Goal: Information Seeking & Learning: Understand process/instructions

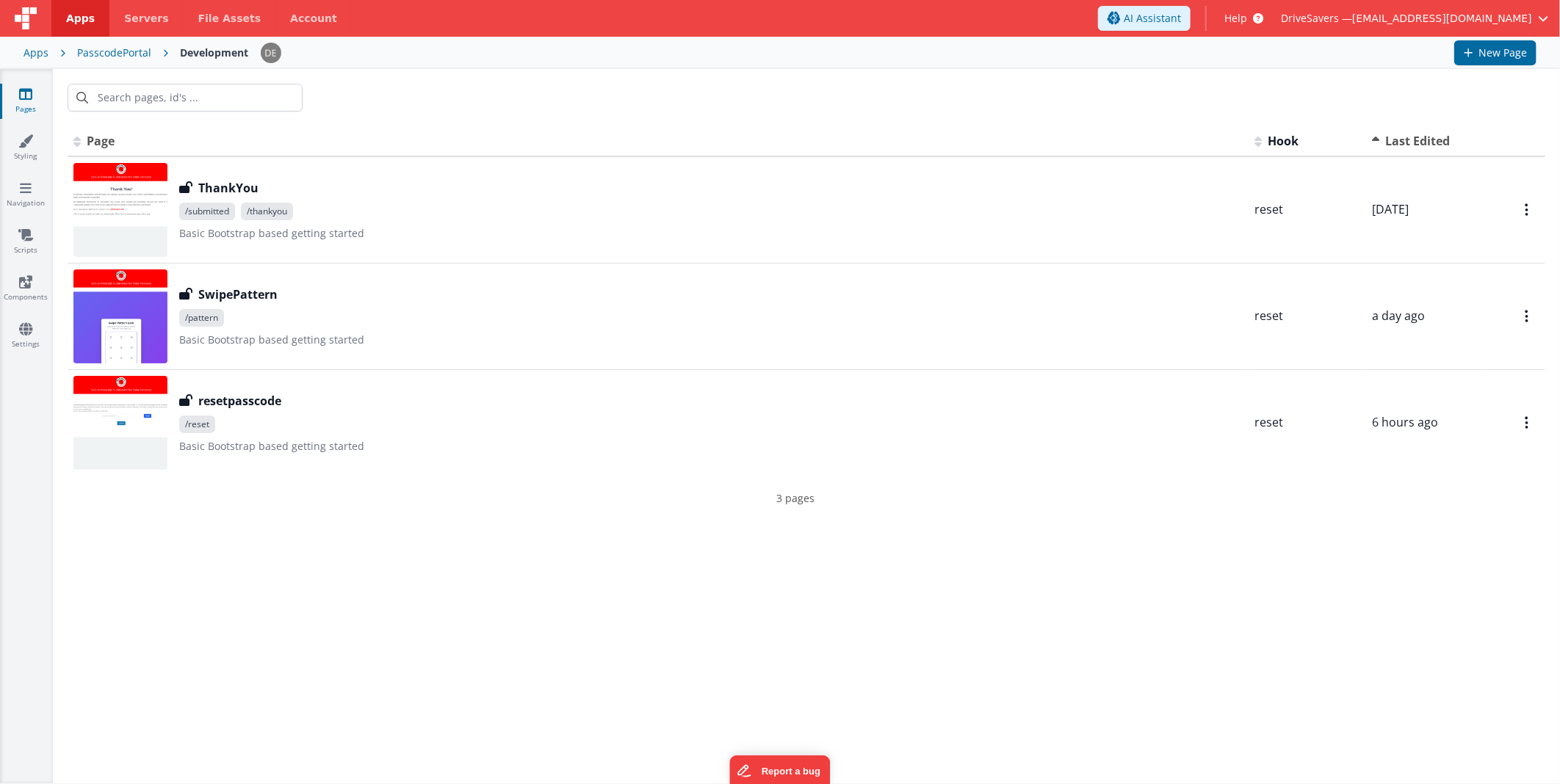
click at [36, 50] on div "Apps" at bounding box center [36, 53] width 25 height 15
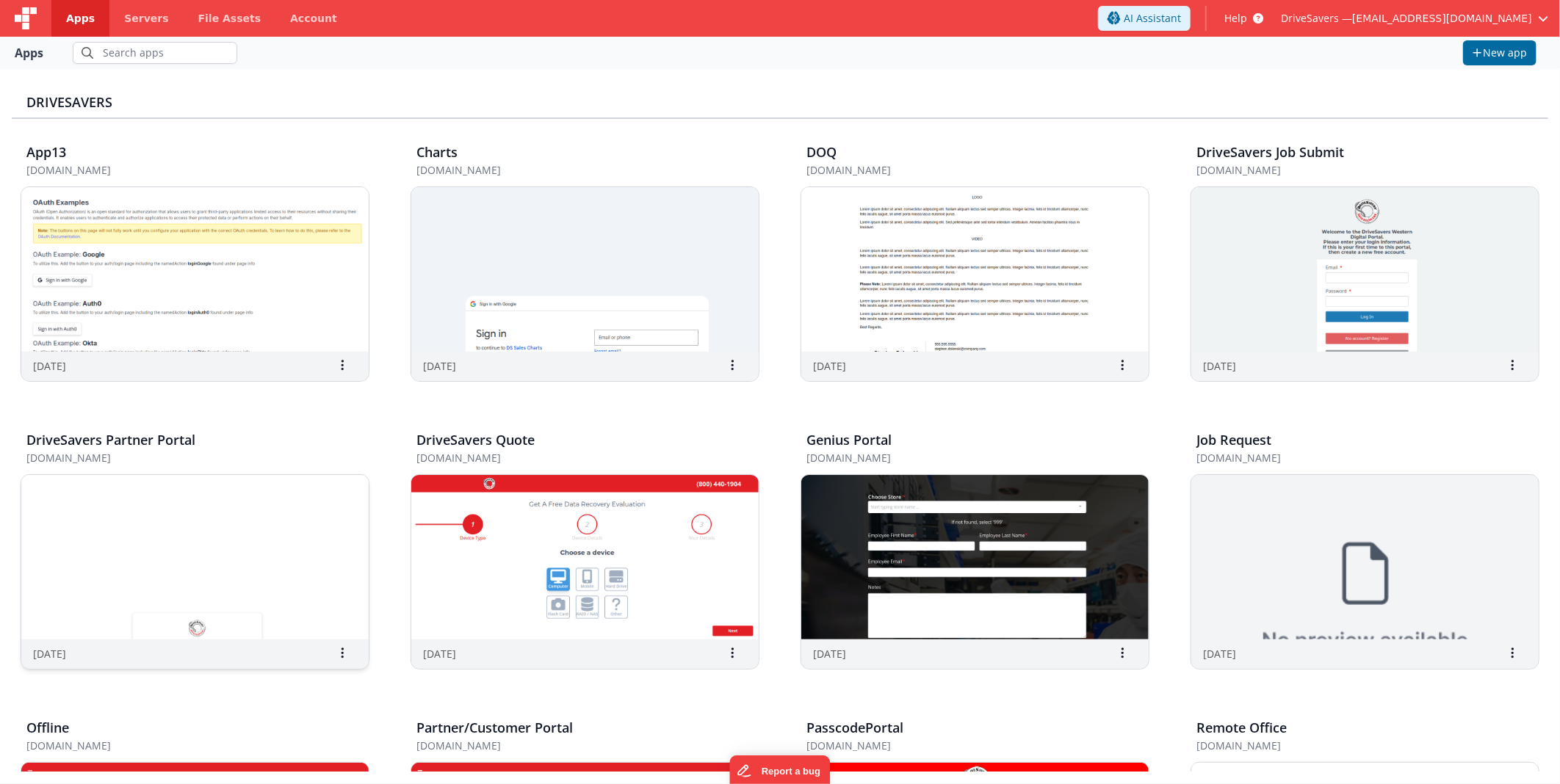
click at [177, 499] on img at bounding box center [195, 557] width 347 height 165
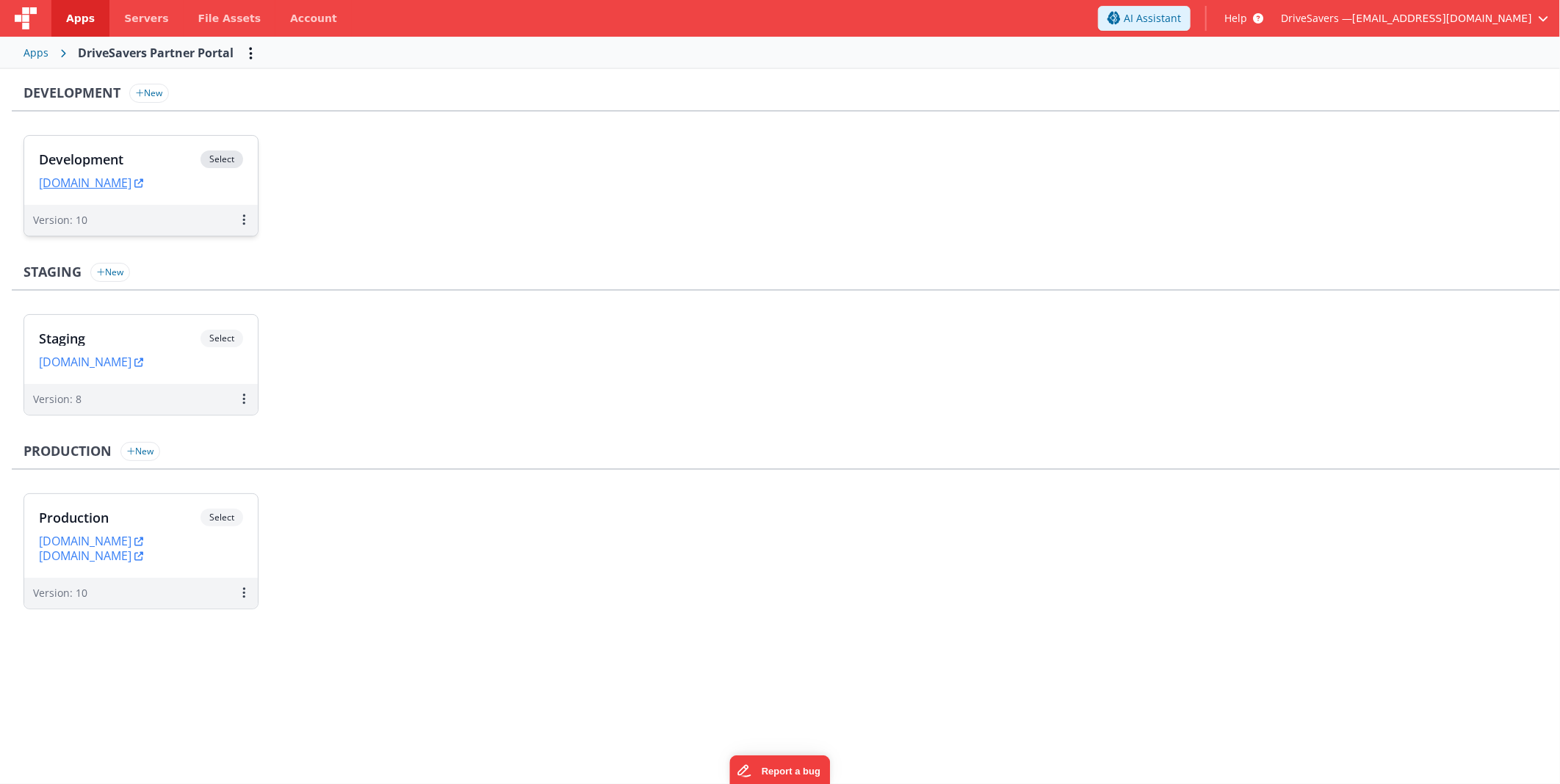
click at [189, 148] on div "Development Select URLs [DOMAIN_NAME]" at bounding box center [141, 170] width 234 height 69
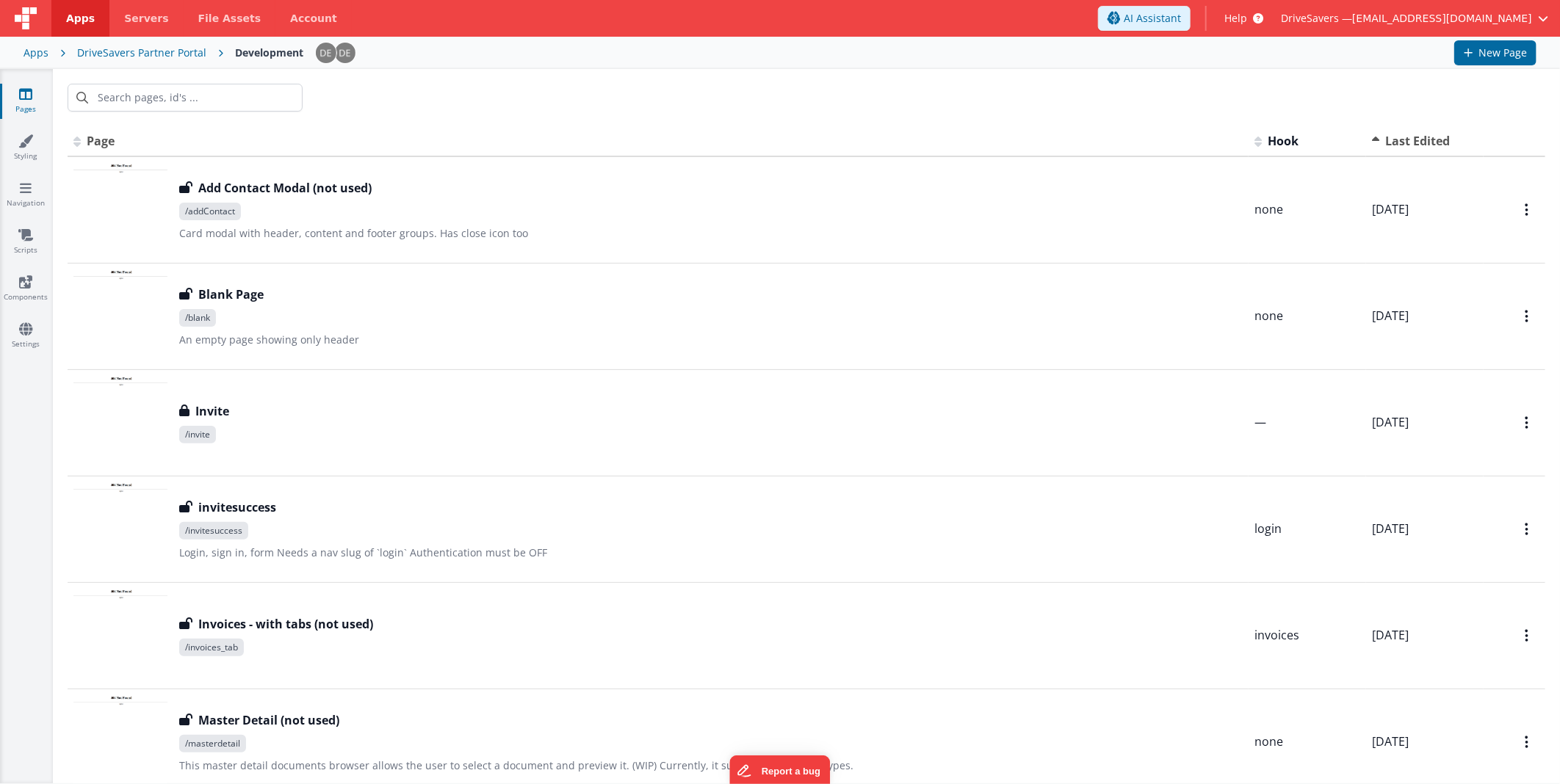
click at [191, 47] on div "DriveSavers Partner Portal" at bounding box center [142, 53] width 129 height 15
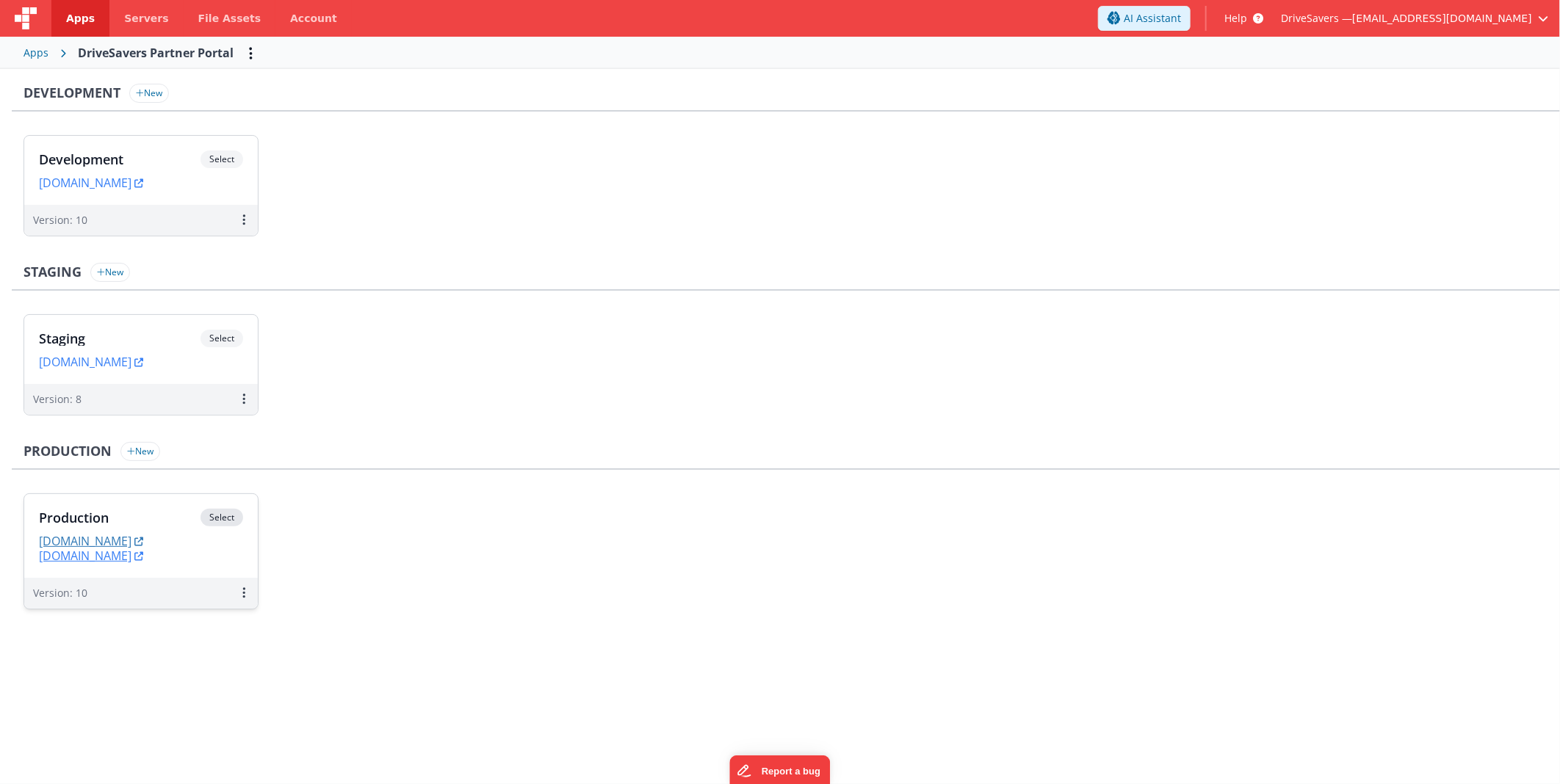
click at [143, 540] on link "[DOMAIN_NAME]" at bounding box center [91, 541] width 105 height 15
click at [194, 498] on div "Production Select URLs [DOMAIN_NAME] [DOMAIN_NAME]" at bounding box center [141, 536] width 234 height 84
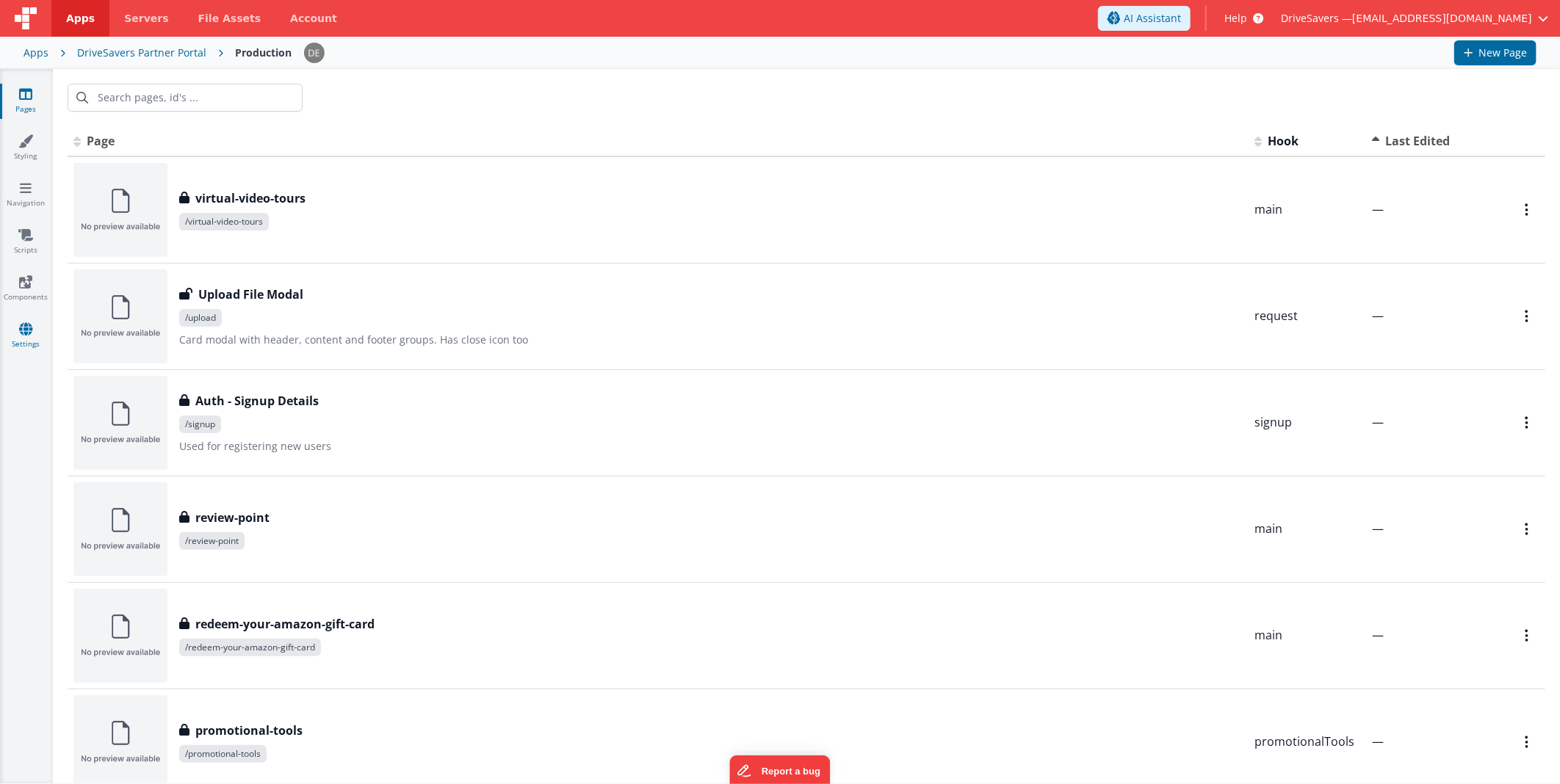
click at [27, 334] on icon at bounding box center [26, 329] width 13 height 15
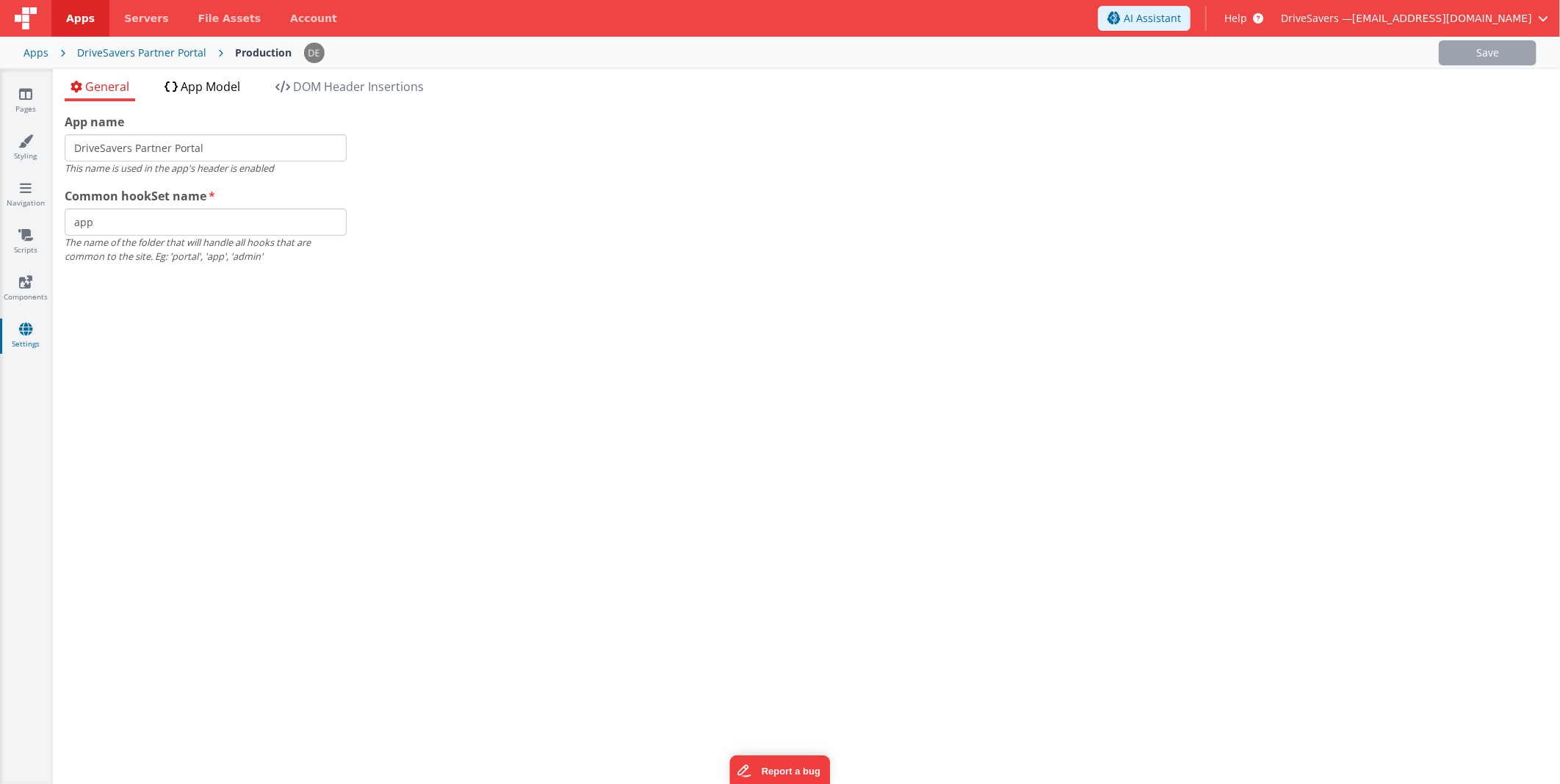
click at [223, 82] on span "App Model" at bounding box center [210, 87] width 59 height 16
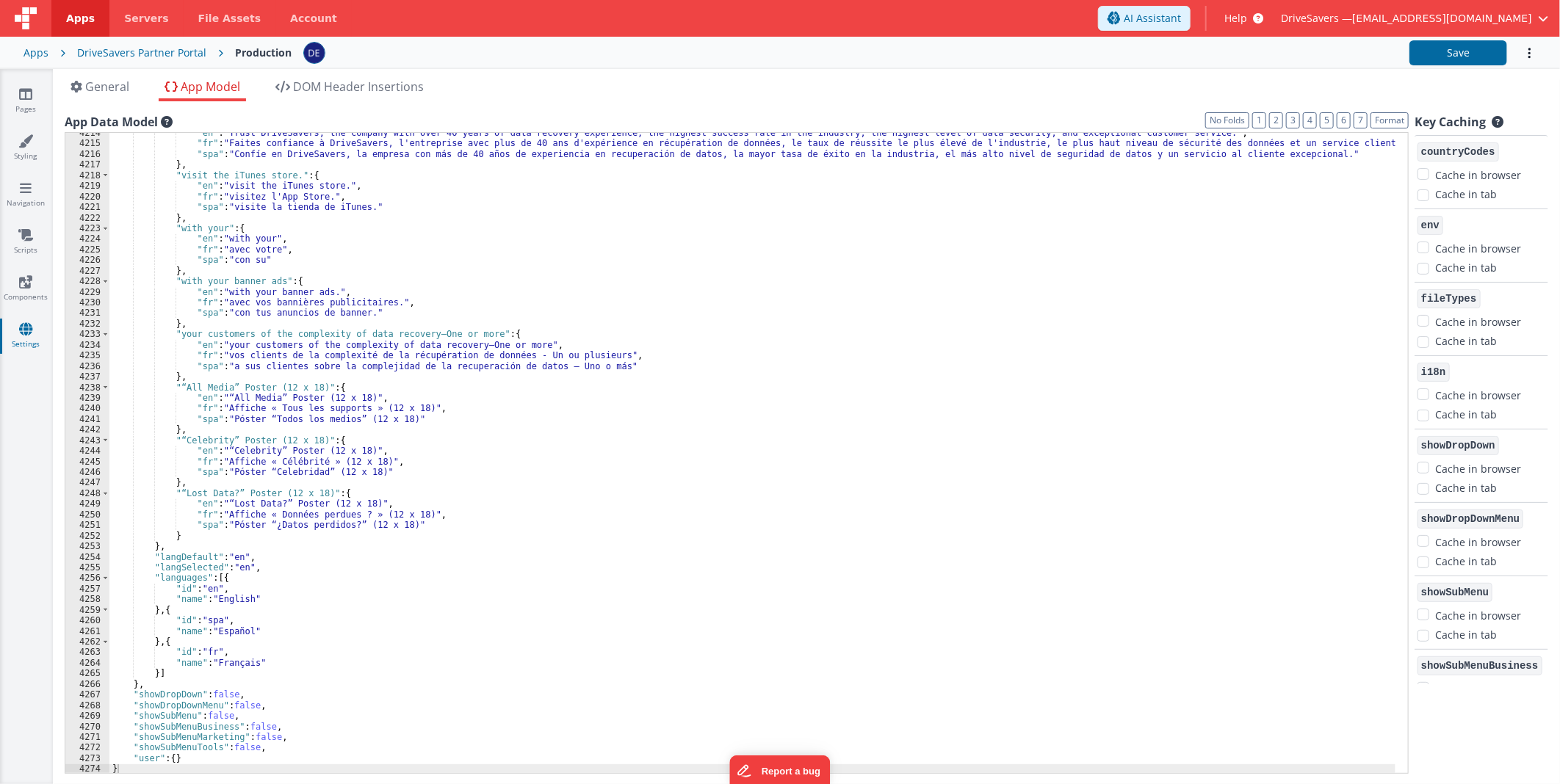
scroll to position [23412, 0]
click at [110, 98] on li "General" at bounding box center [99, 90] width 71 height 24
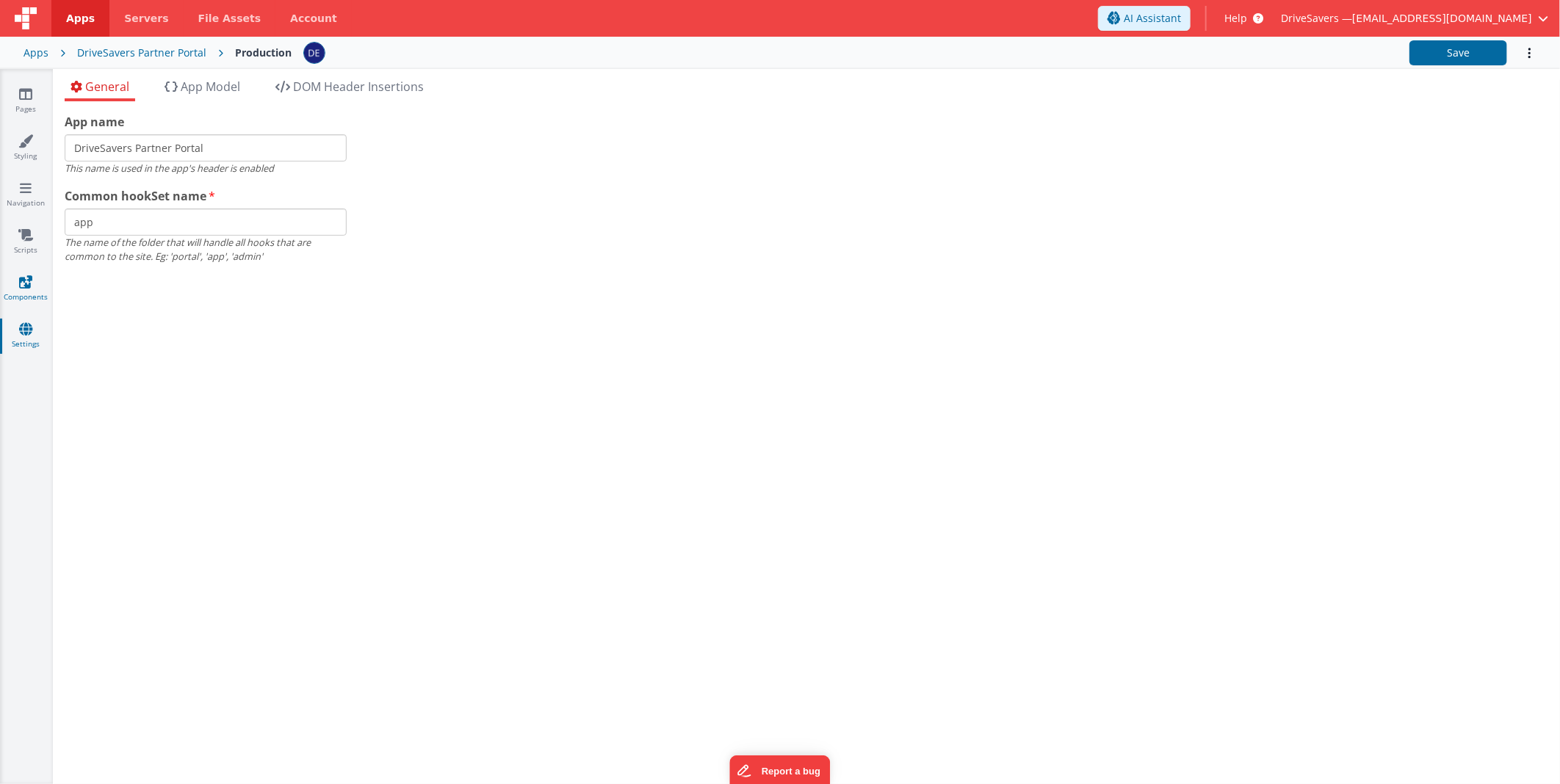
click at [30, 280] on icon at bounding box center [26, 282] width 13 height 15
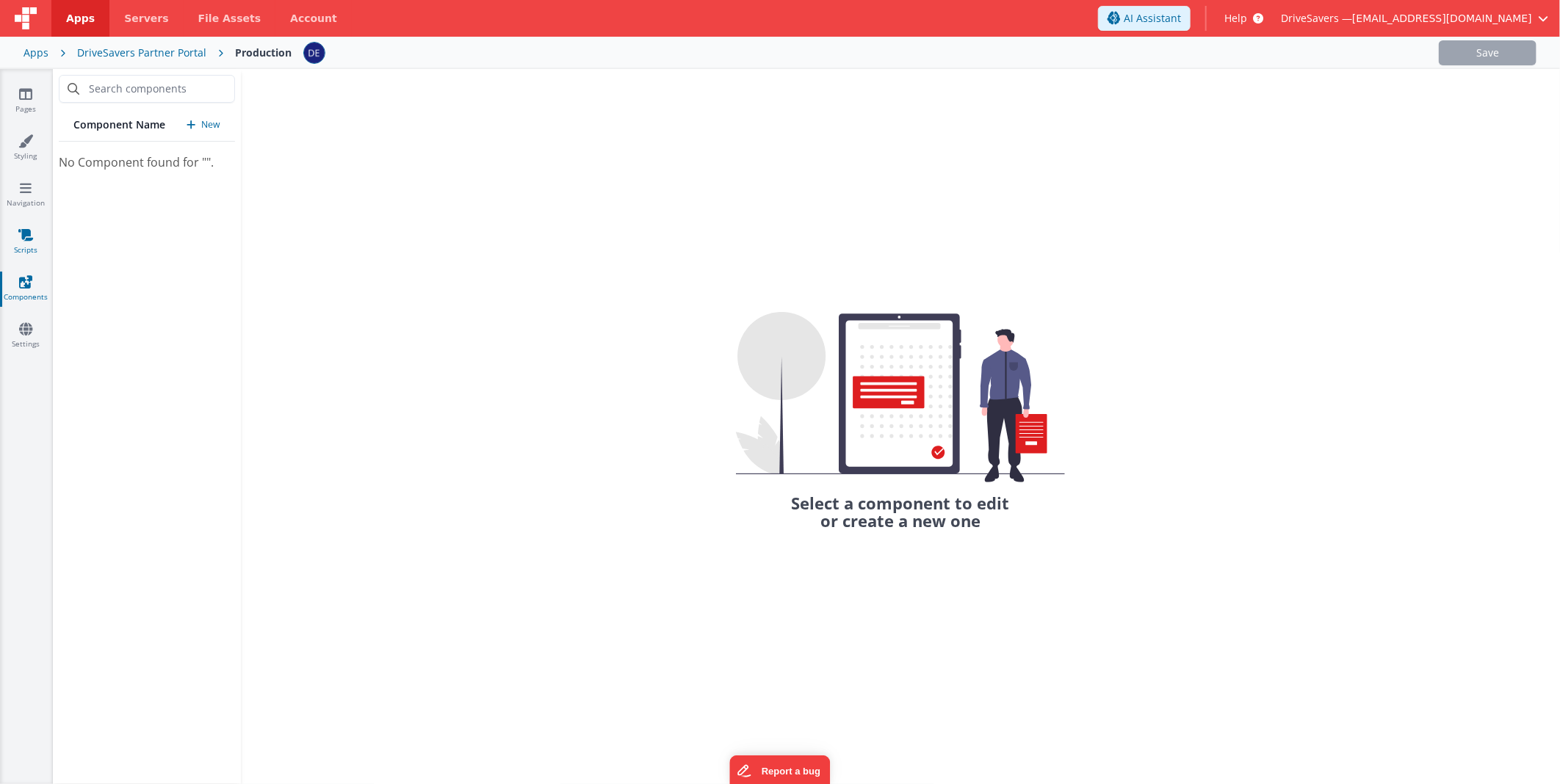
click at [30, 246] on link "Scripts" at bounding box center [25, 243] width 53 height 30
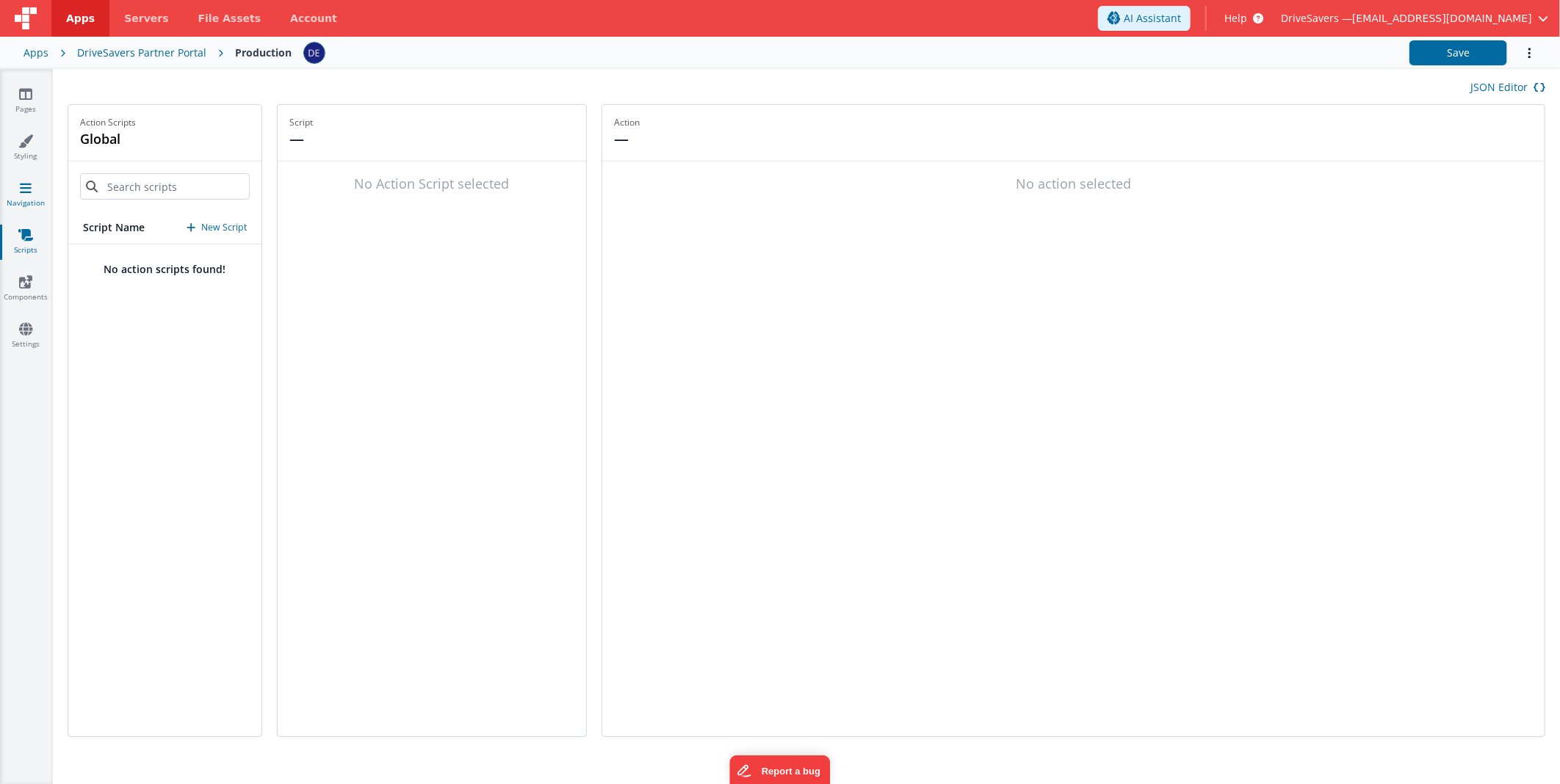
click at [37, 206] on link "Navigation" at bounding box center [25, 195] width 53 height 30
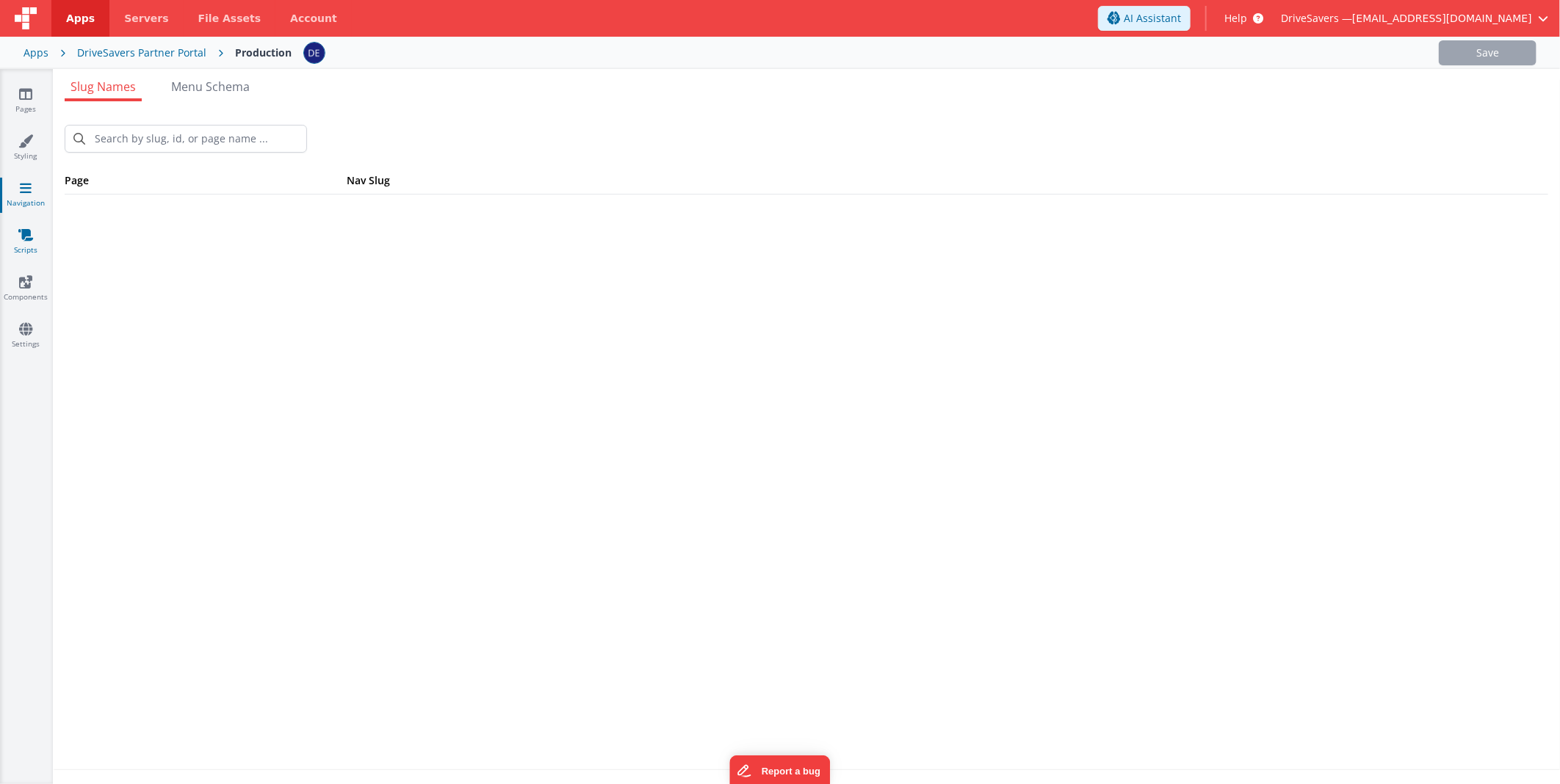
click at [36, 244] on link "Scripts" at bounding box center [25, 243] width 53 height 30
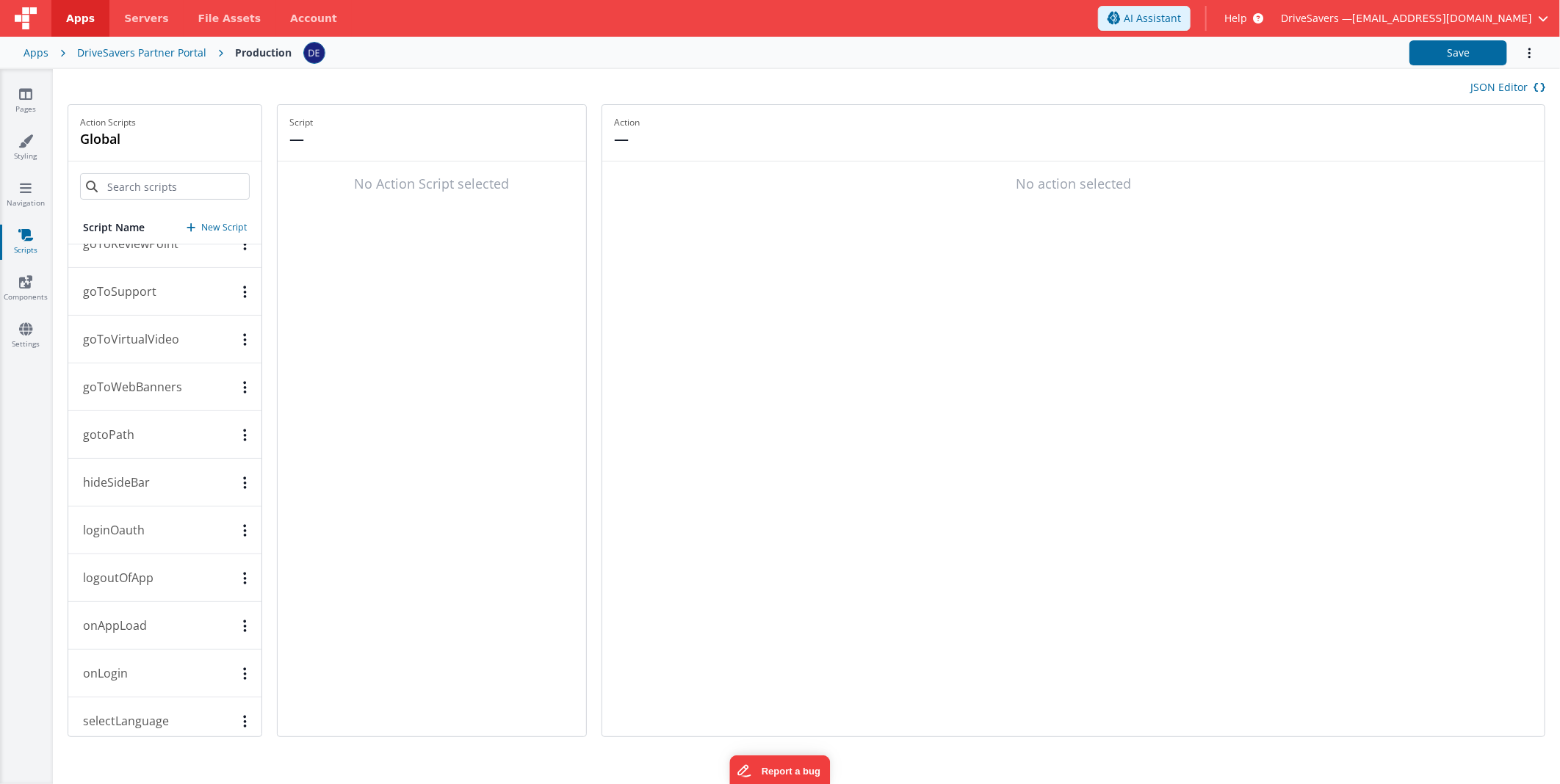
scroll to position [1145, 0]
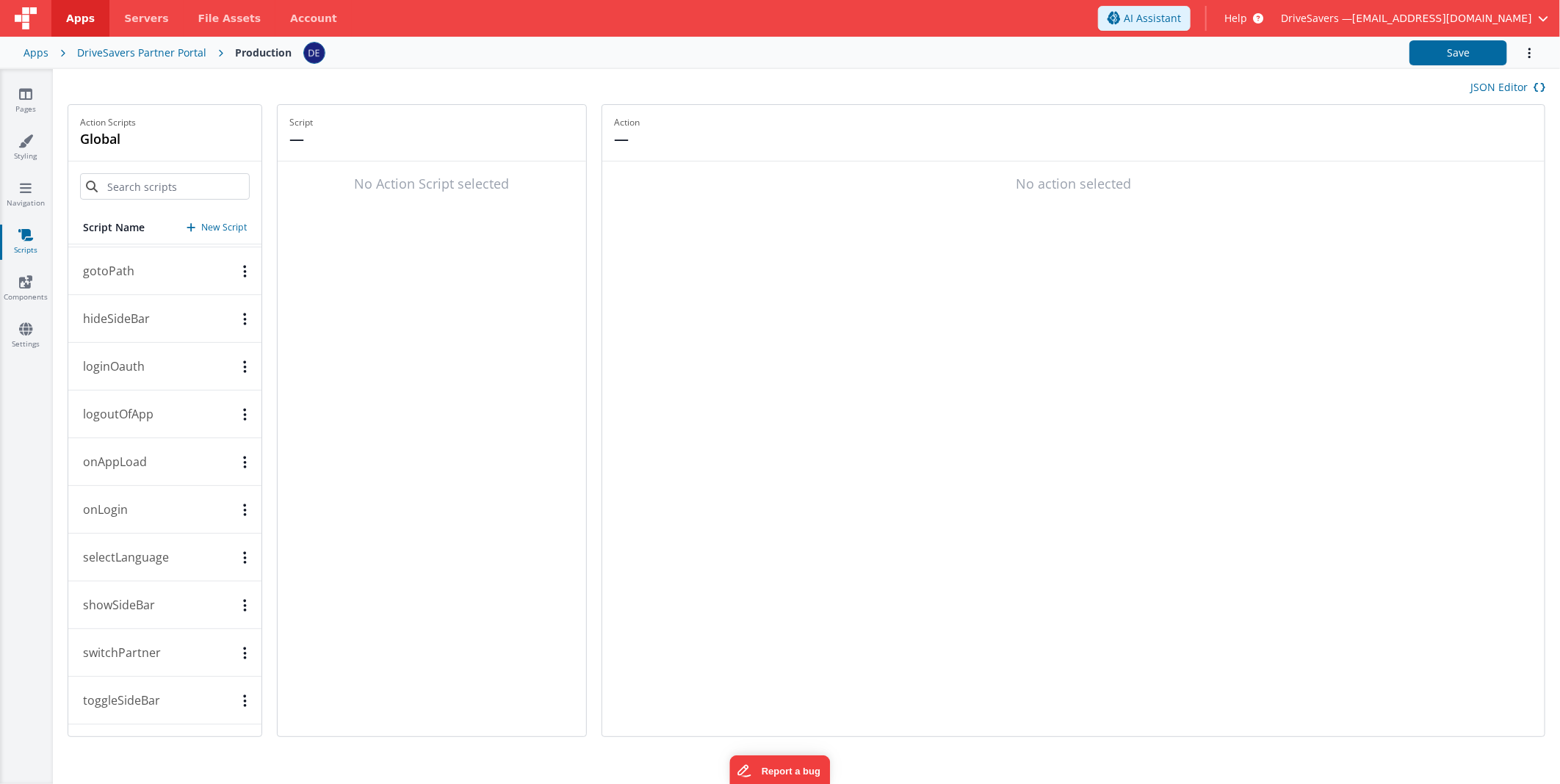
click at [171, 457] on button "onAppLoad" at bounding box center [165, 462] width 193 height 47
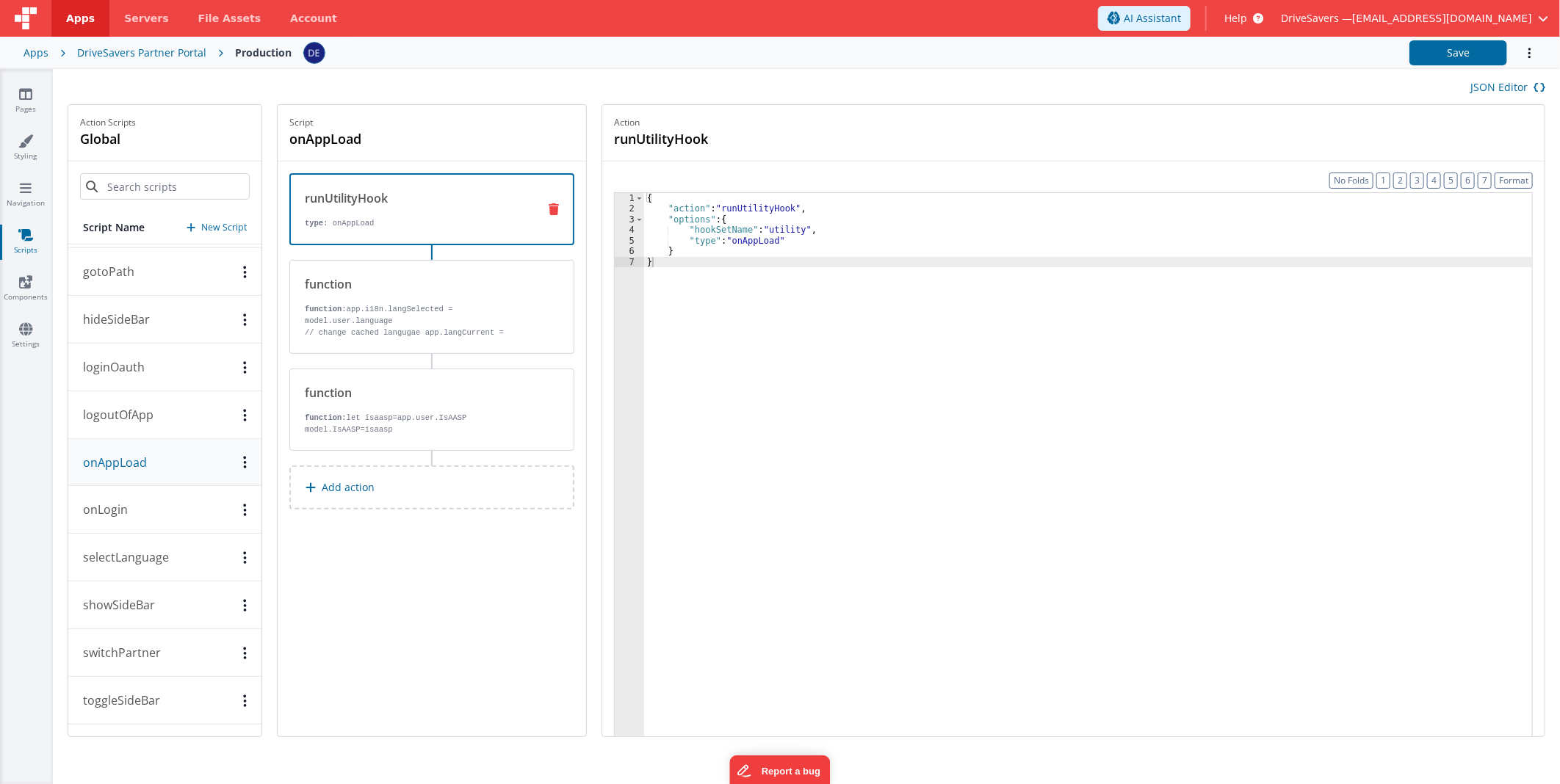
scroll to position [1144, 0]
click at [342, 303] on p "function: app.i18n.langSelected = model.user.language" at bounding box center [416, 315] width 222 height 24
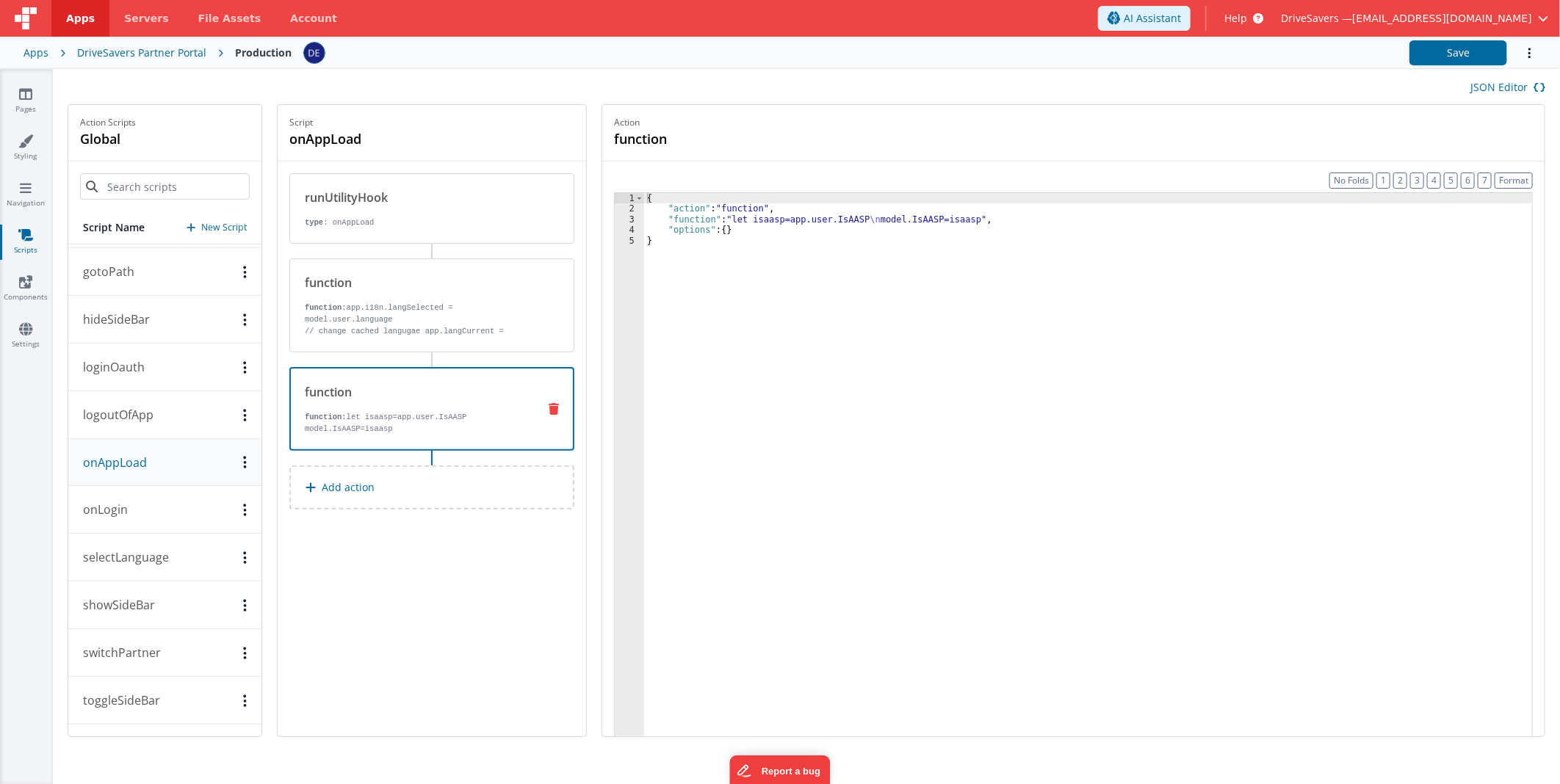
click at [385, 389] on div "function" at bounding box center [416, 392] width 221 height 18
click at [112, 482] on button "onAppLoad" at bounding box center [165, 462] width 193 height 47
click at [115, 520] on button "onLogin" at bounding box center [165, 510] width 193 height 47
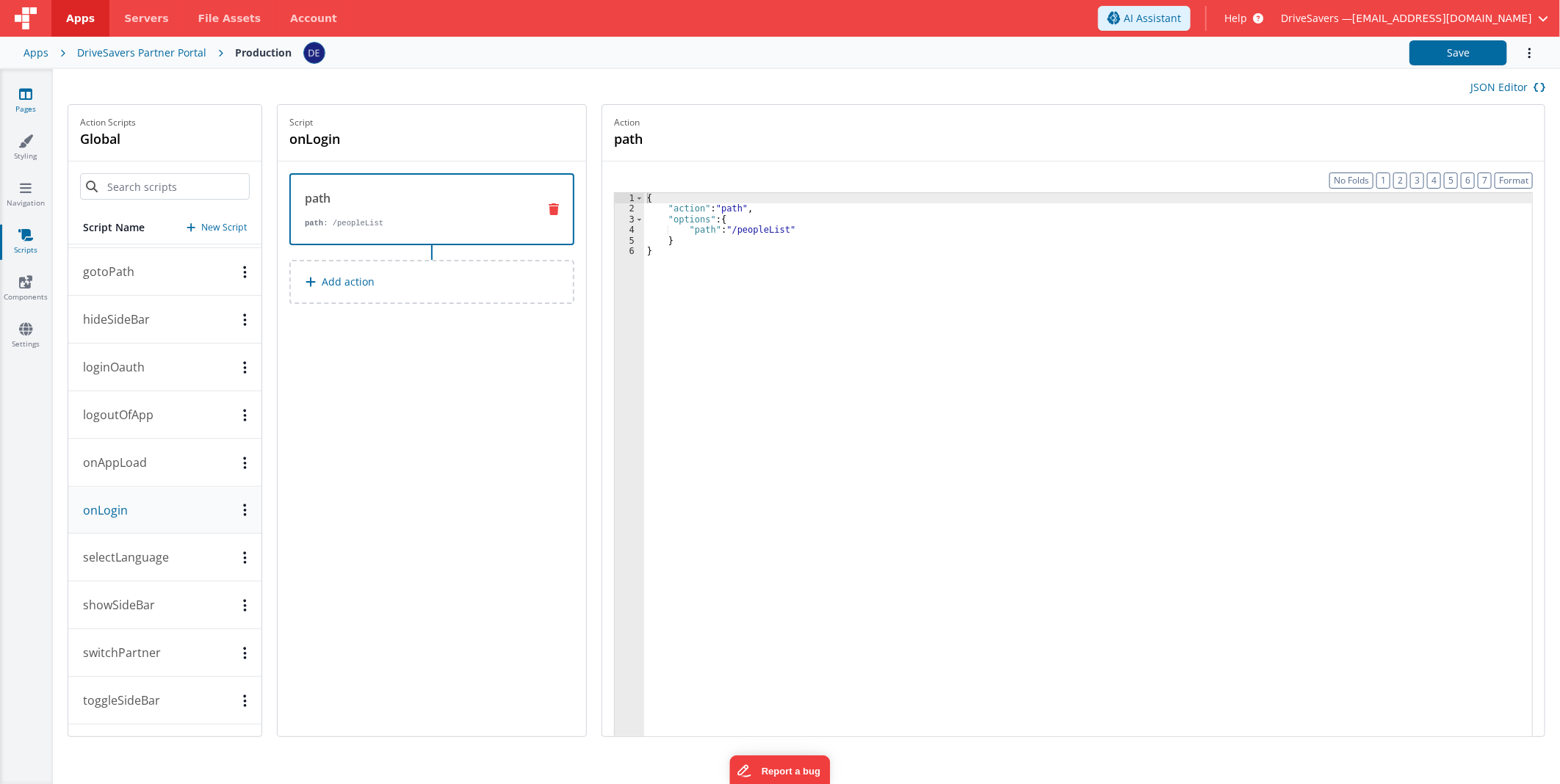
click at [39, 108] on link "Pages" at bounding box center [25, 102] width 53 height 30
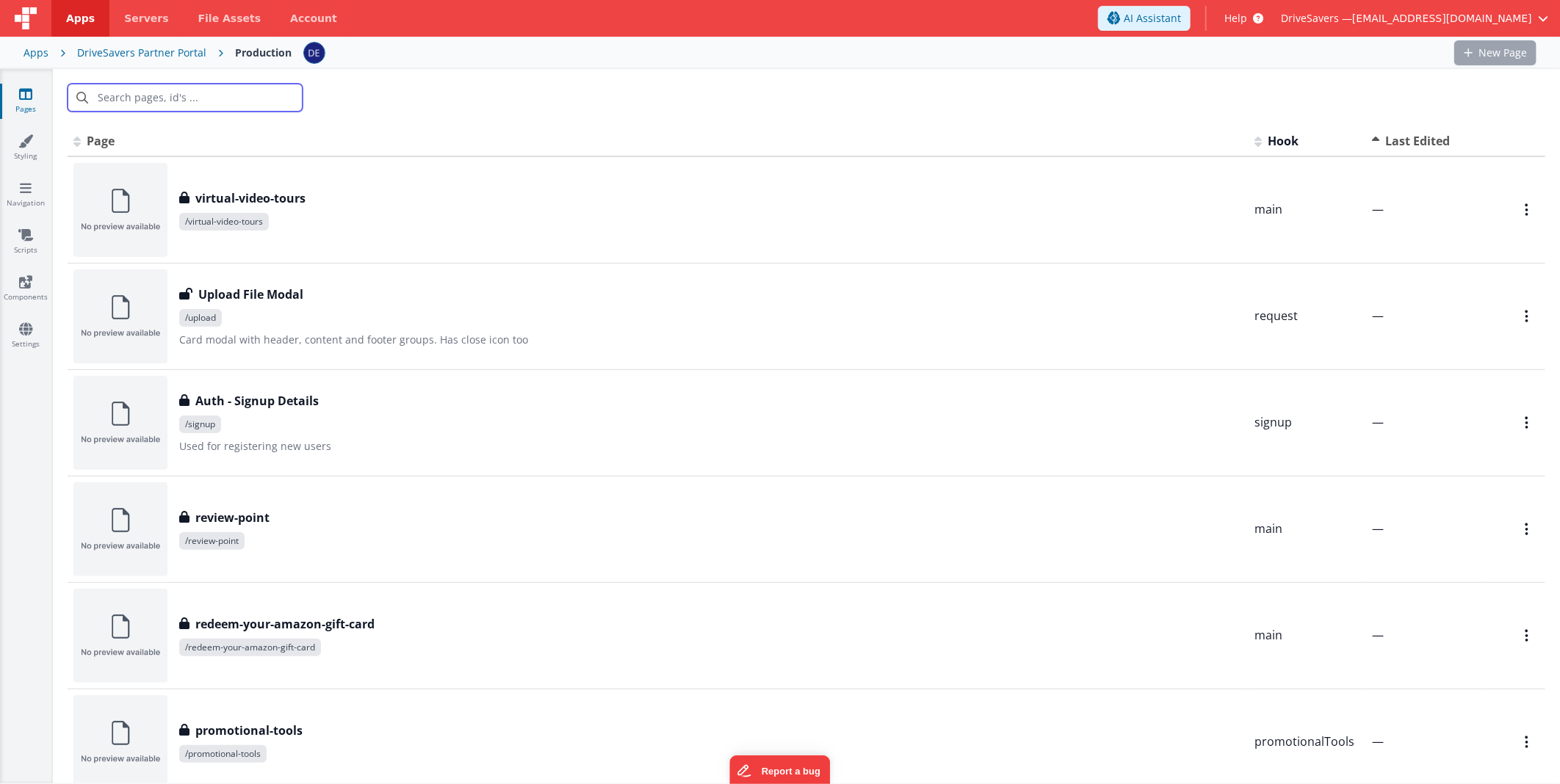
click at [174, 99] on input "text" at bounding box center [185, 98] width 235 height 28
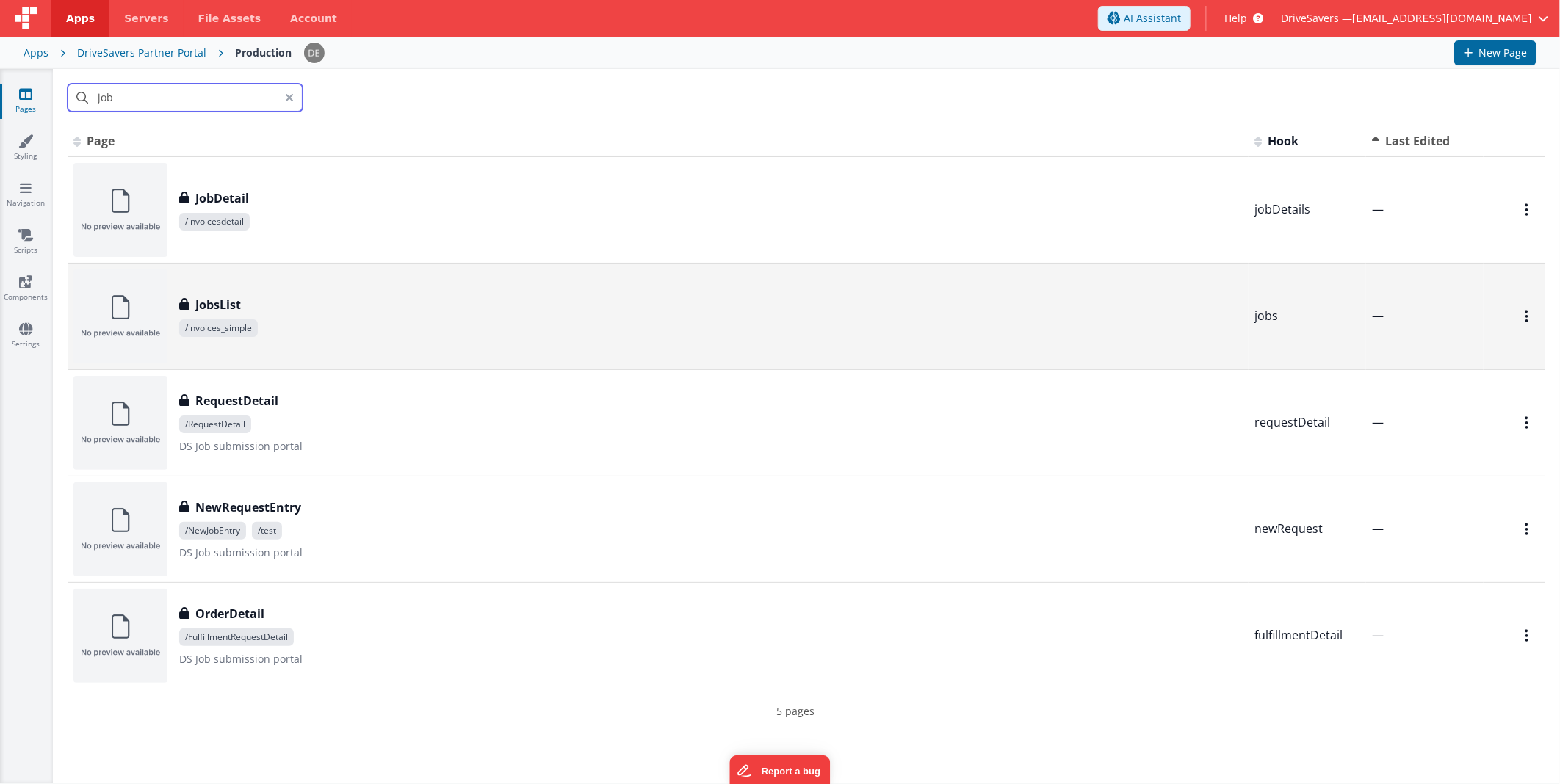
type input "job"
click at [321, 313] on div "JobsList JobsList /invoices_simple" at bounding box center [710, 316] width 1064 height 41
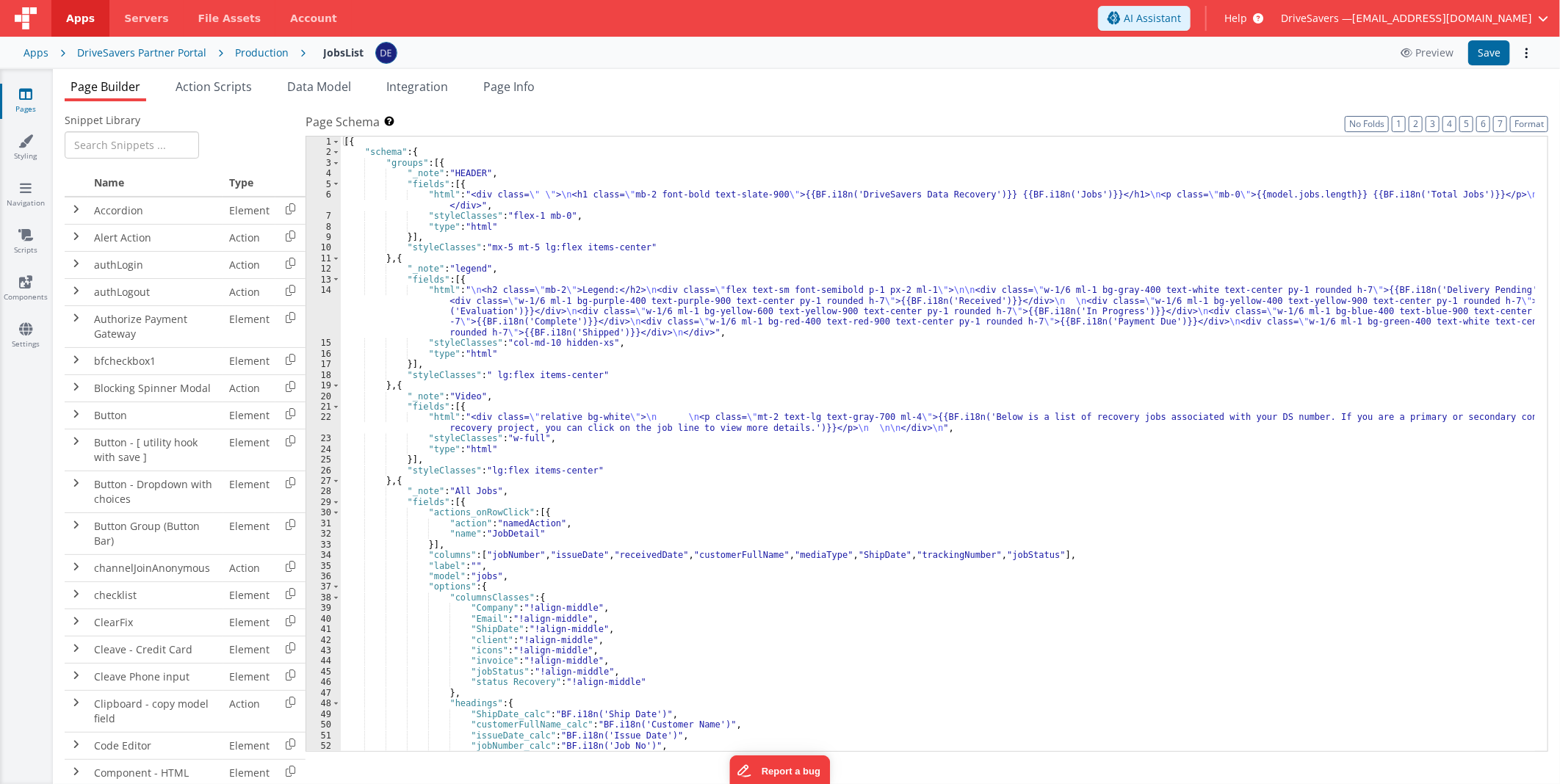
click at [581, 352] on div "[{ "schema" : { "groups" : [{ "_note" : "HEADER" , "fields" : [{ "html" : "<div…" at bounding box center [937, 455] width 1194 height 636
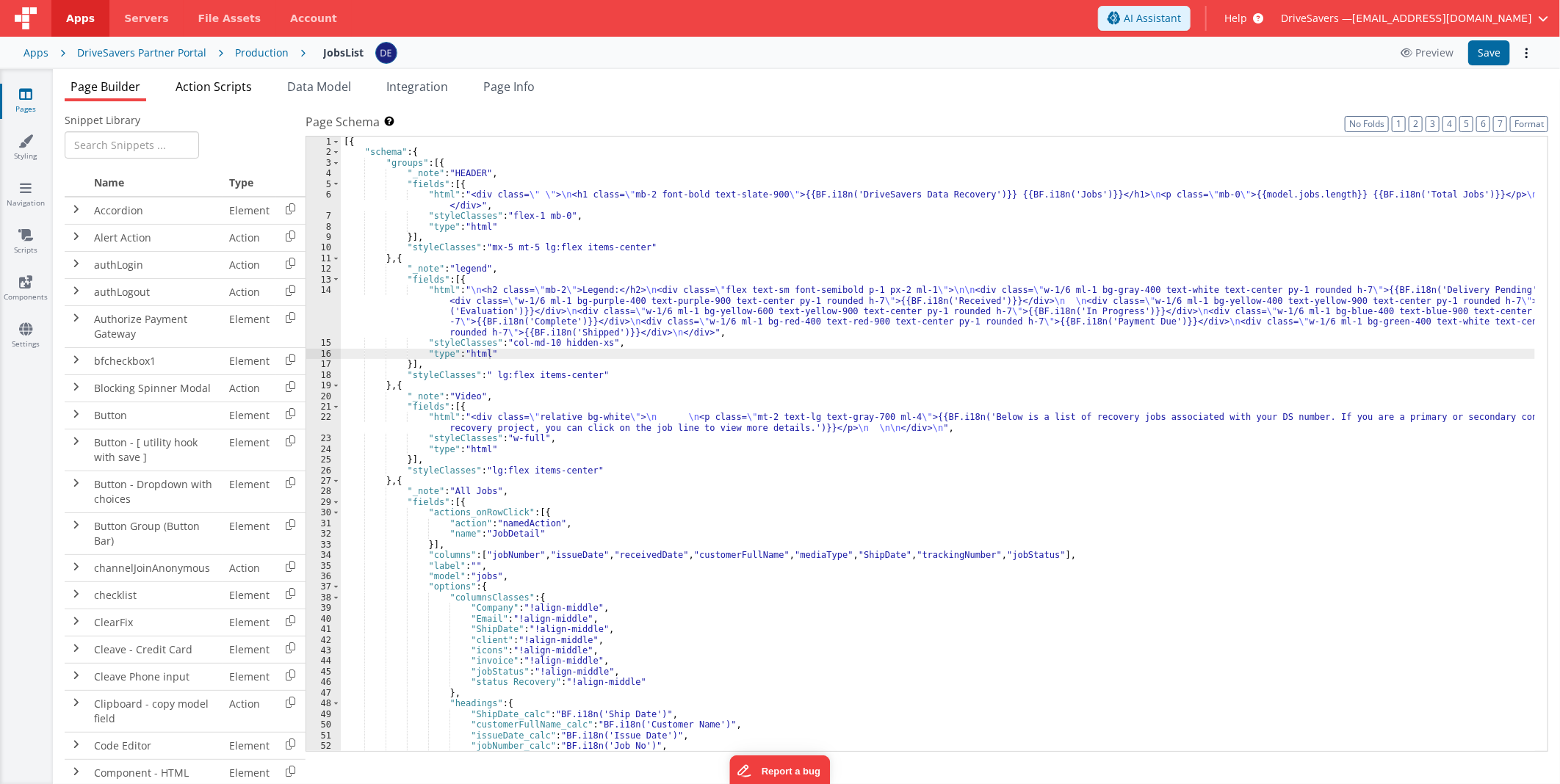
click at [207, 87] on span "Action Scripts" at bounding box center [214, 87] width 76 height 16
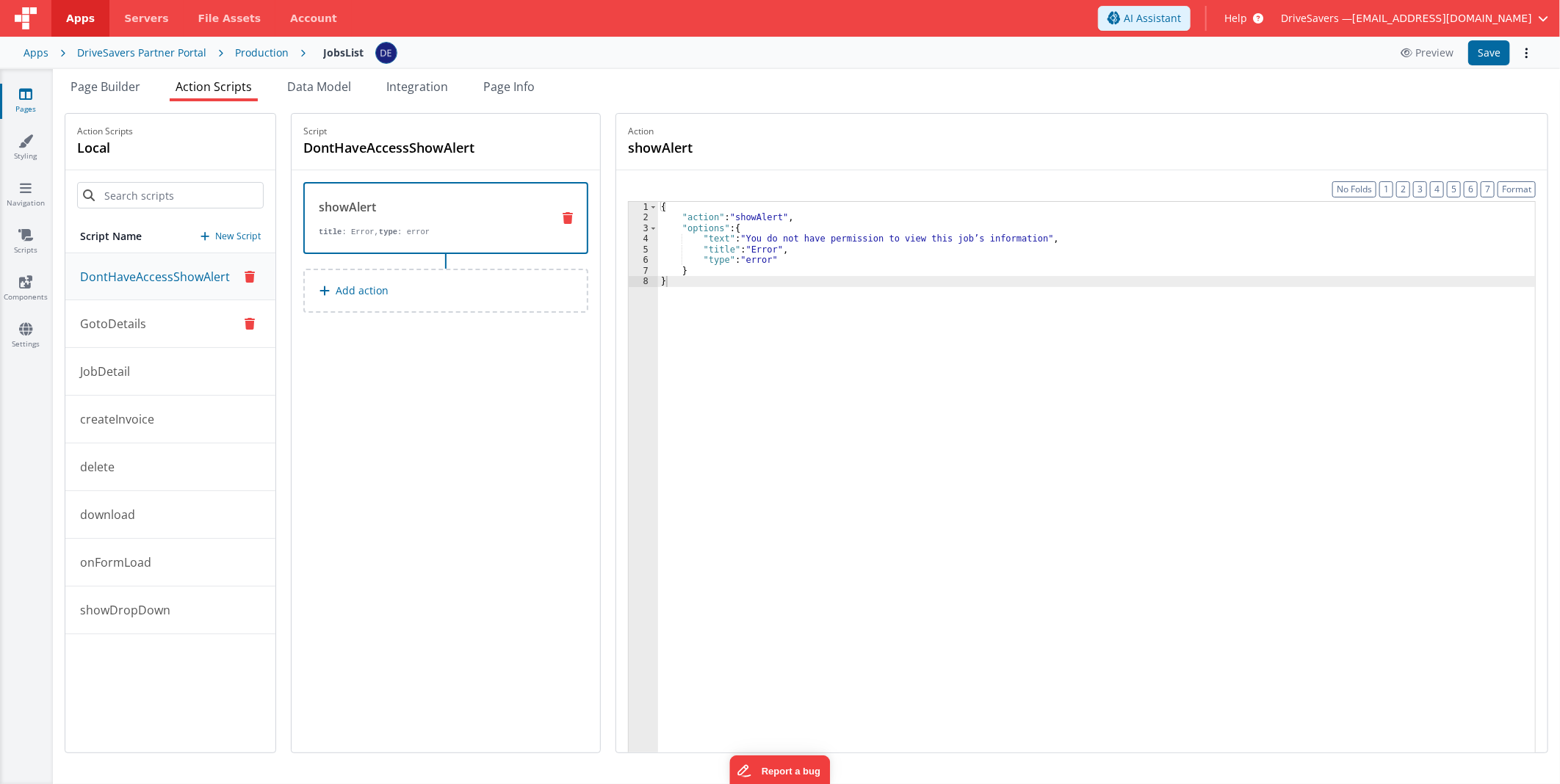
click at [177, 313] on button "GotoDetails" at bounding box center [170, 324] width 210 height 47
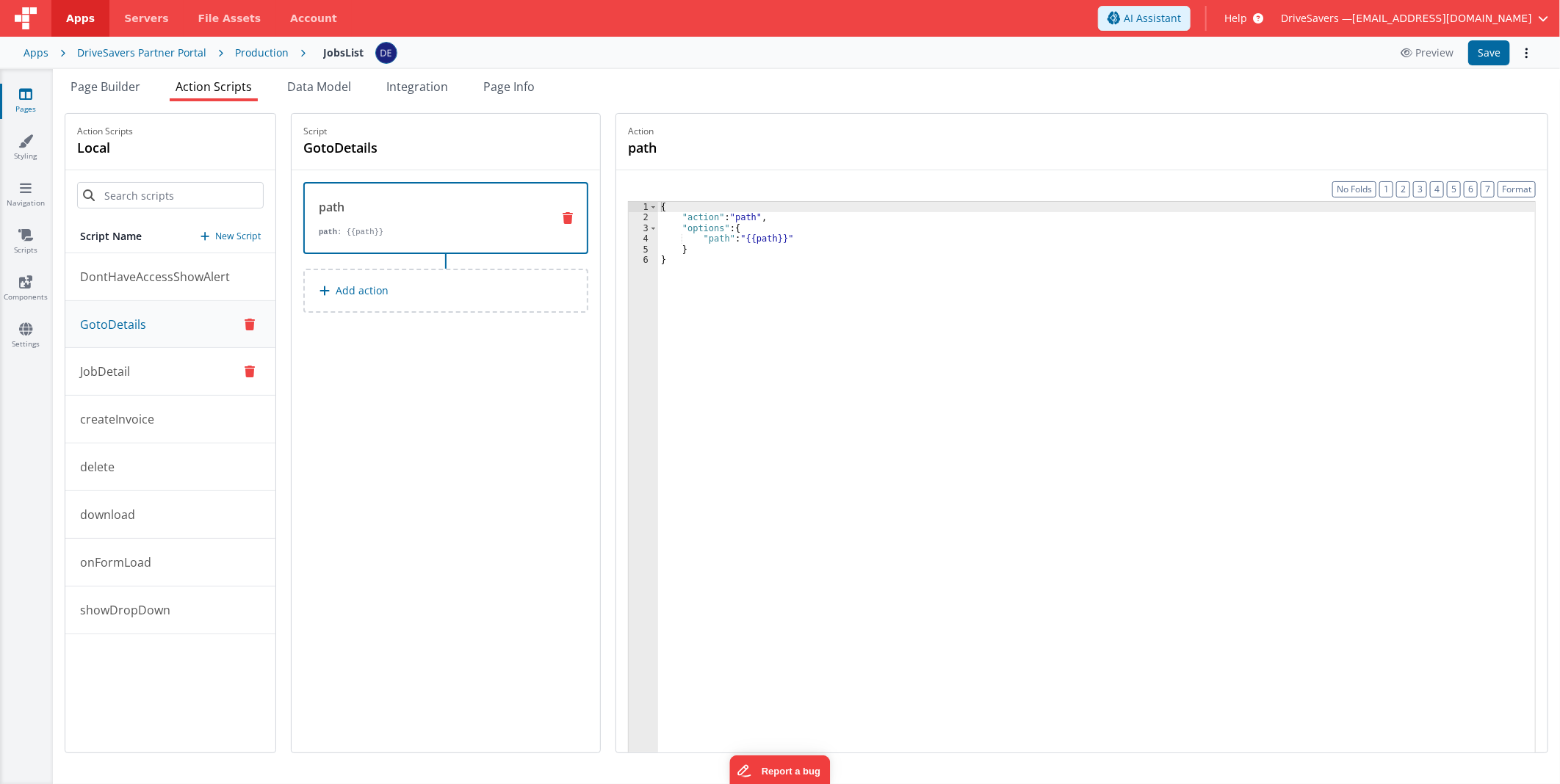
click at [160, 354] on button "JobDetail" at bounding box center [170, 372] width 210 height 47
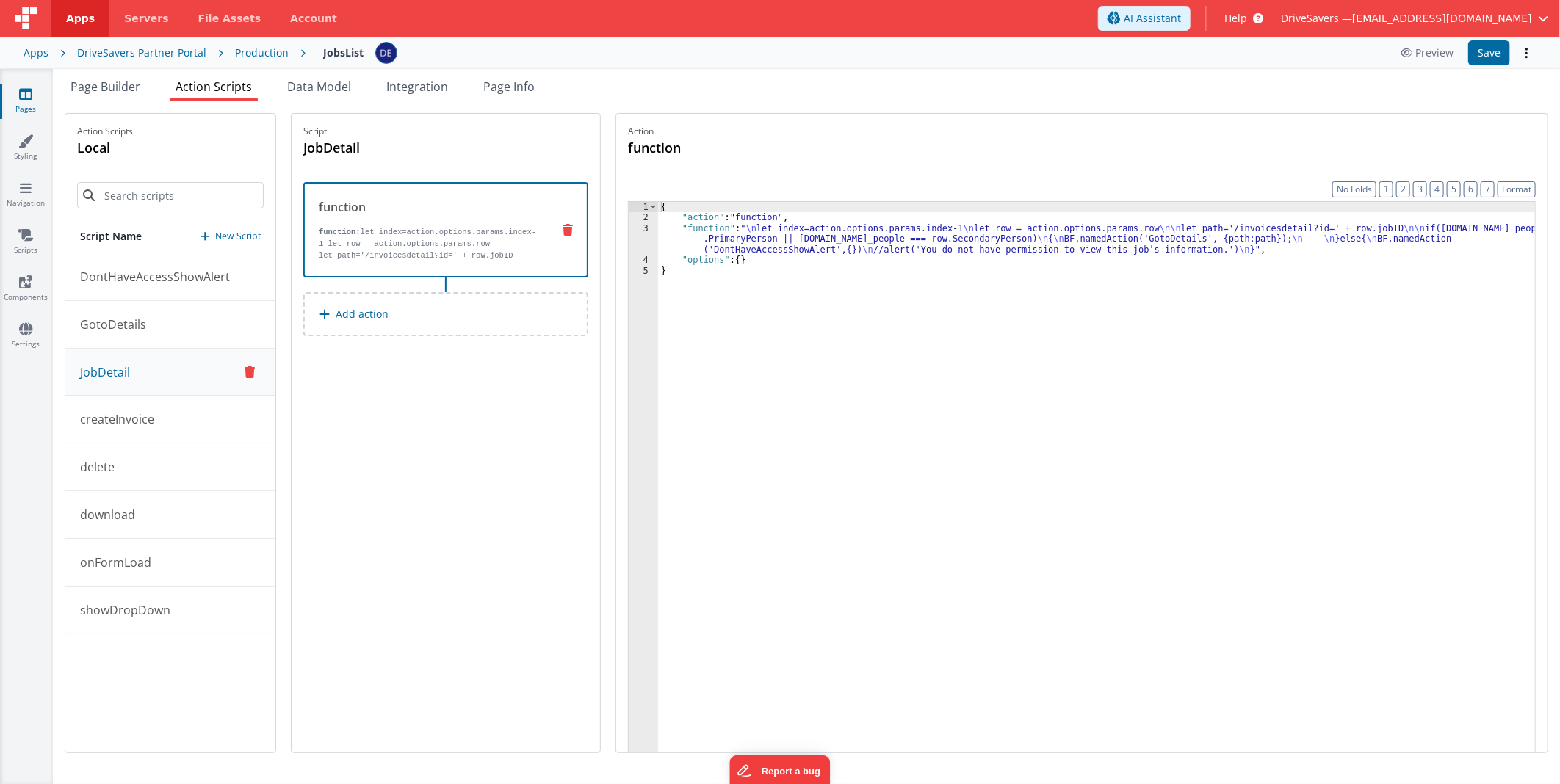
click at [813, 235] on div "{ "action" : "function" , "function" : " \n let index=action.options.params.ind…" at bounding box center [1098, 510] width 880 height 617
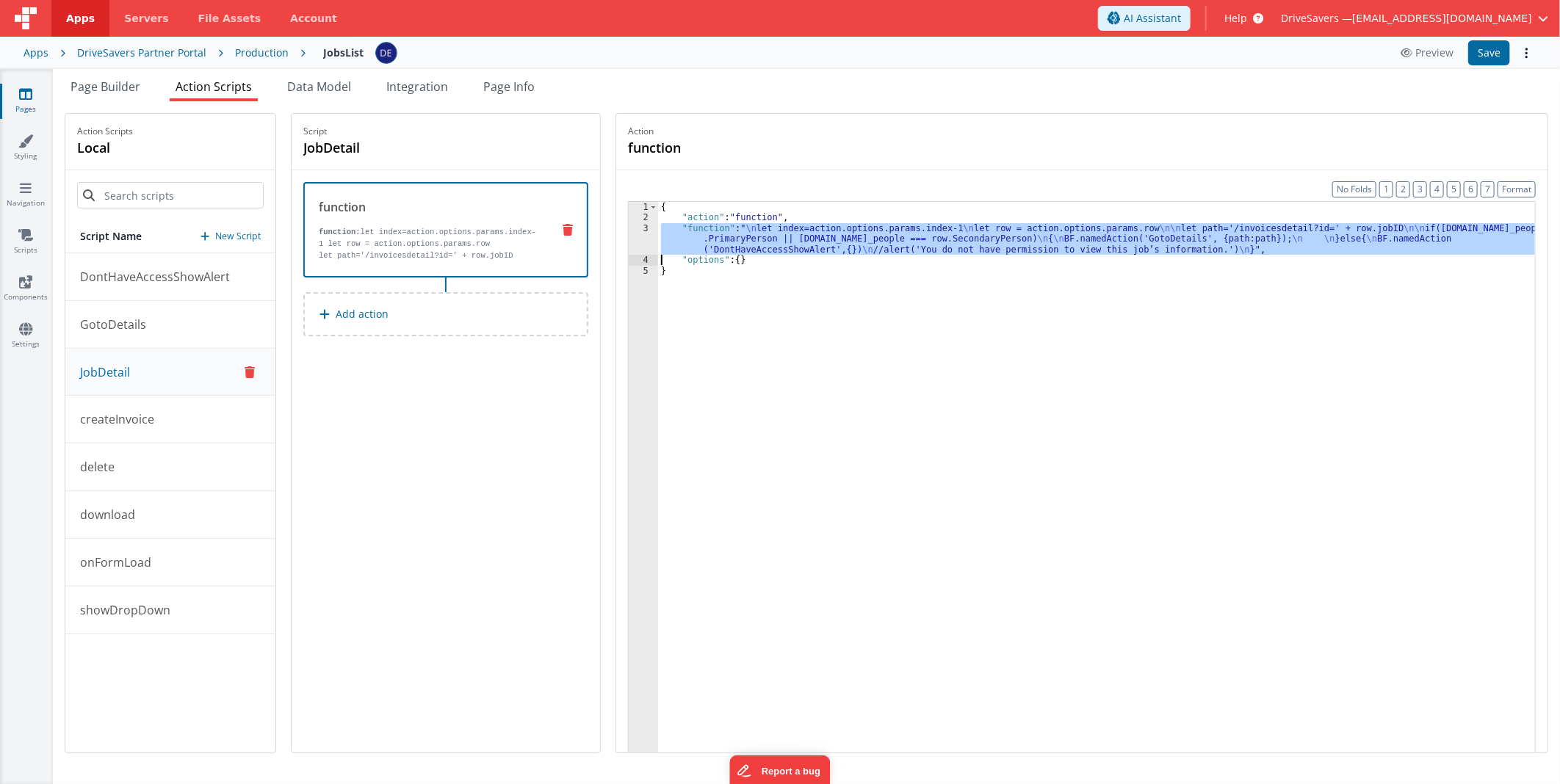
click at [640, 237] on div "3" at bounding box center [643, 239] width 30 height 32
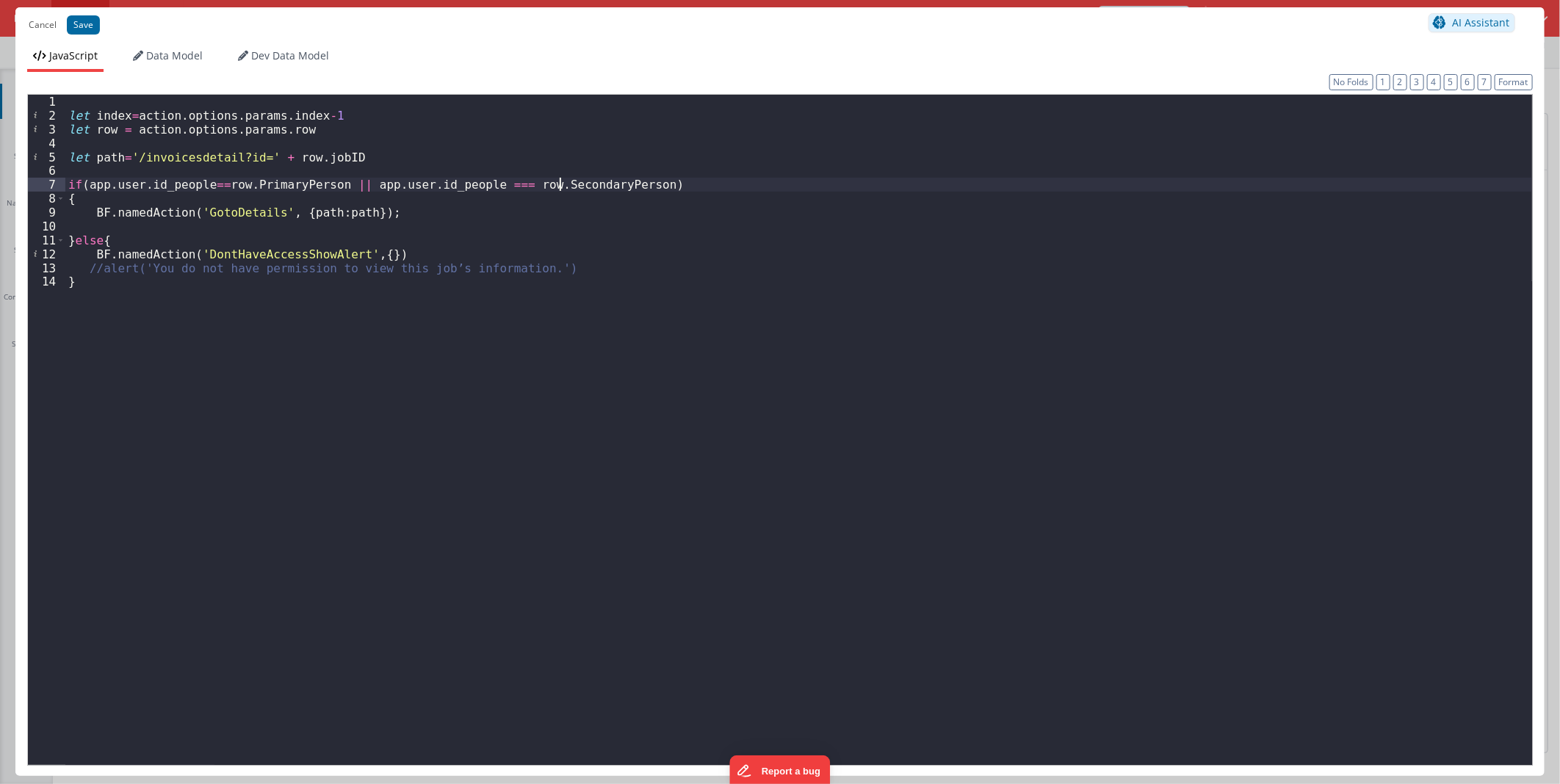
click at [561, 184] on div "let index = action . options . params . index - 1 let row = action . options . …" at bounding box center [799, 443] width 1466 height 696
click at [989, 250] on div "let index = action . options . params . index - 1 let row = action . options . …" at bounding box center [799, 443] width 1466 height 696
click at [48, 24] on button "Cancel" at bounding box center [42, 25] width 42 height 21
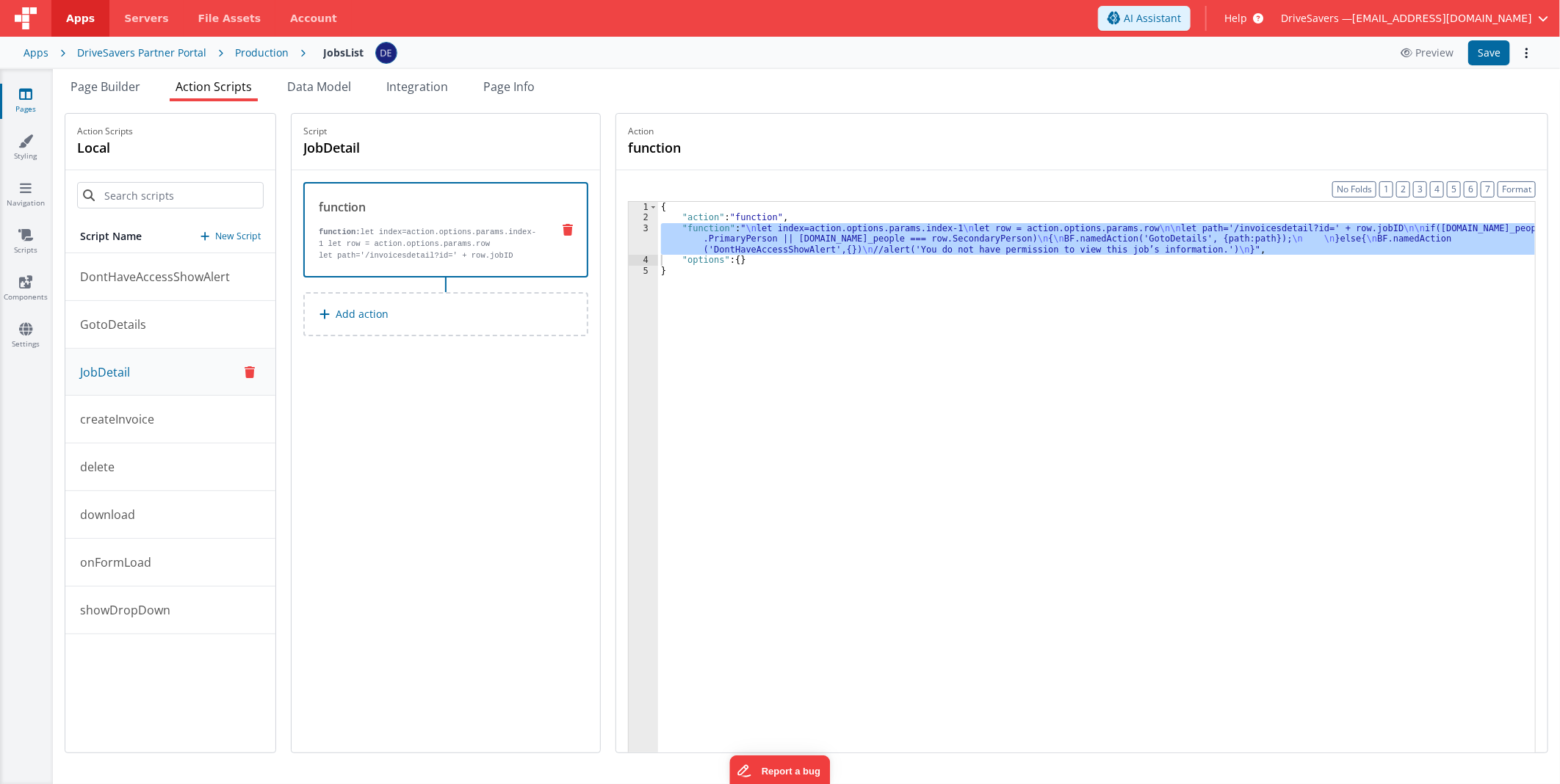
click at [117, 53] on ul "JavaScript Data Model Dev Data Model" at bounding box center [780, 46] width 1529 height 24
click at [125, 51] on div "DriveSavers Partner Portal" at bounding box center [142, 53] width 129 height 15
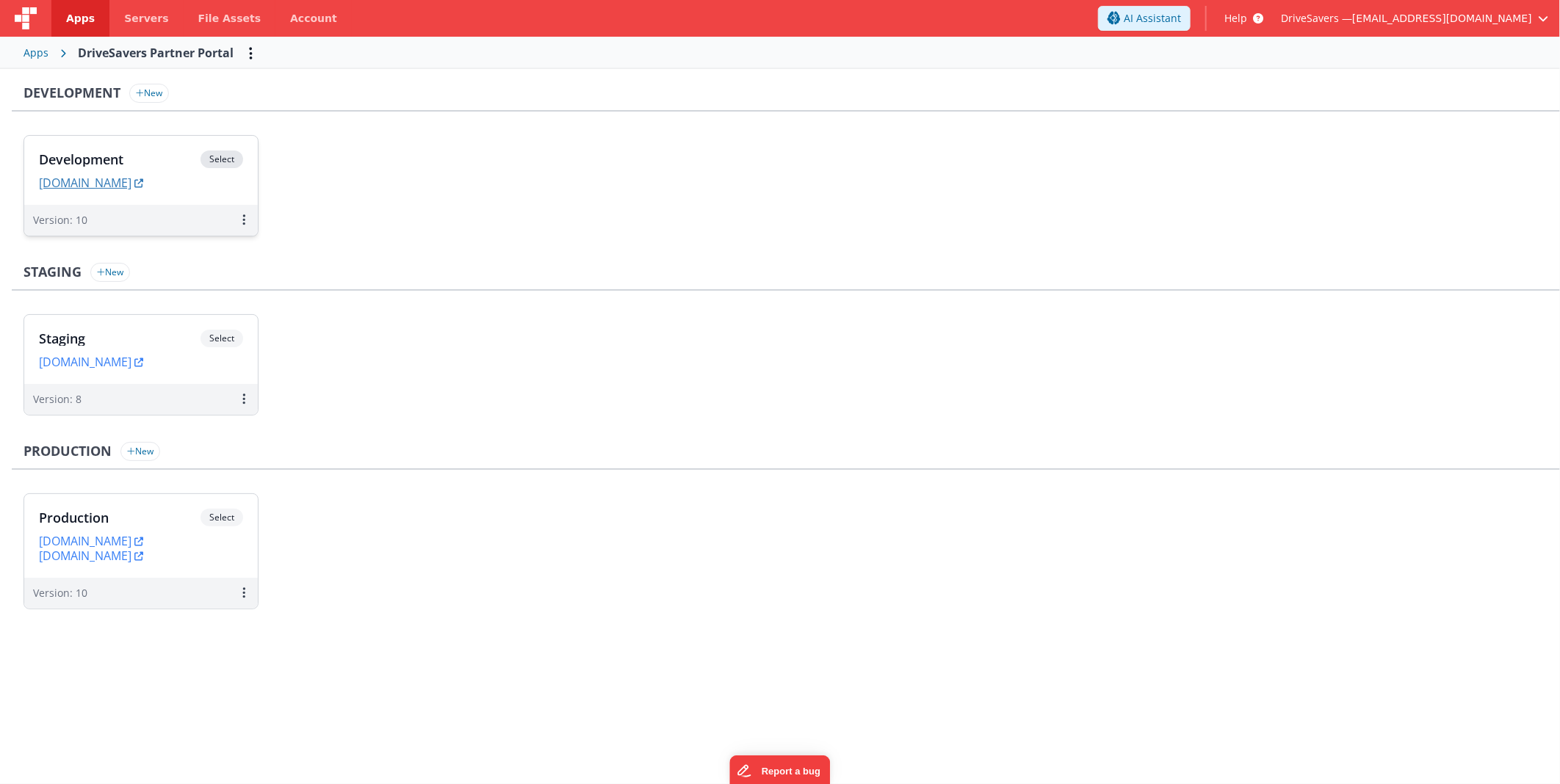
click at [126, 185] on link "[DOMAIN_NAME]" at bounding box center [91, 183] width 105 height 15
